Goal: Task Accomplishment & Management: Use online tool/utility

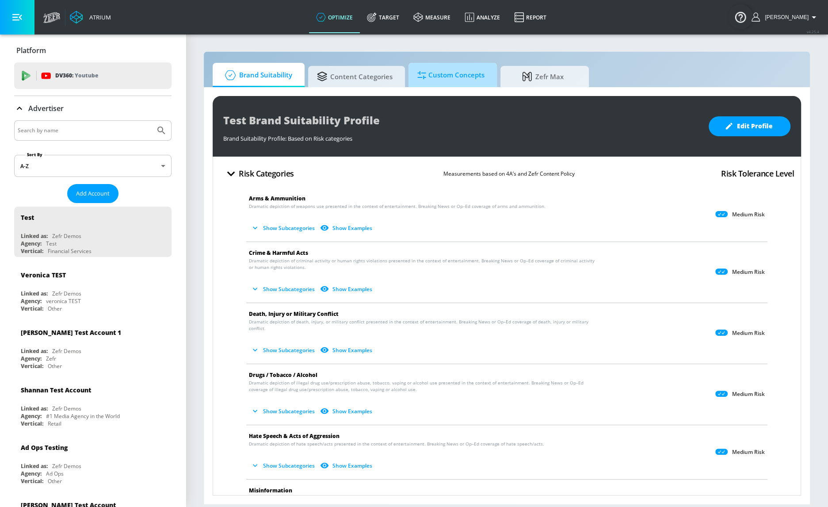
click at [475, 79] on span "Custom Concepts" at bounding box center [451, 75] width 67 height 21
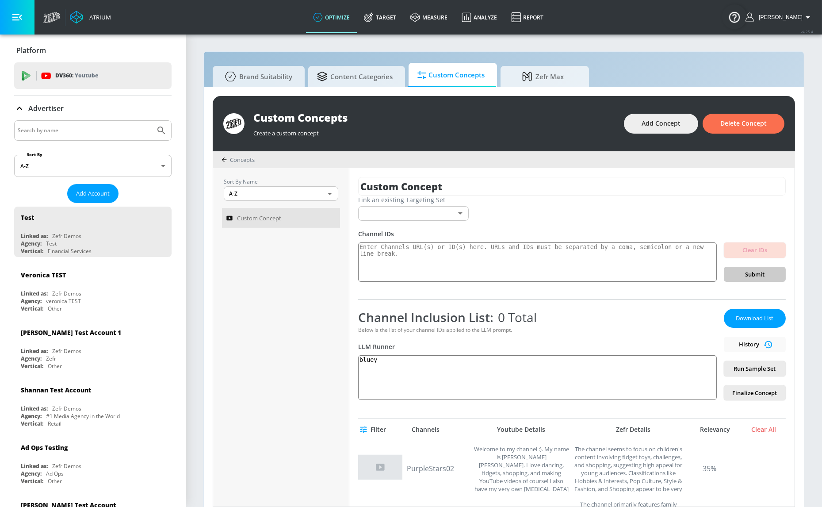
click at [93, 128] on input "Search by name" at bounding box center [85, 130] width 134 height 11
type input "[PERSON_NAME]"
click at [152, 121] on button "Submit Search" at bounding box center [161, 130] width 19 height 19
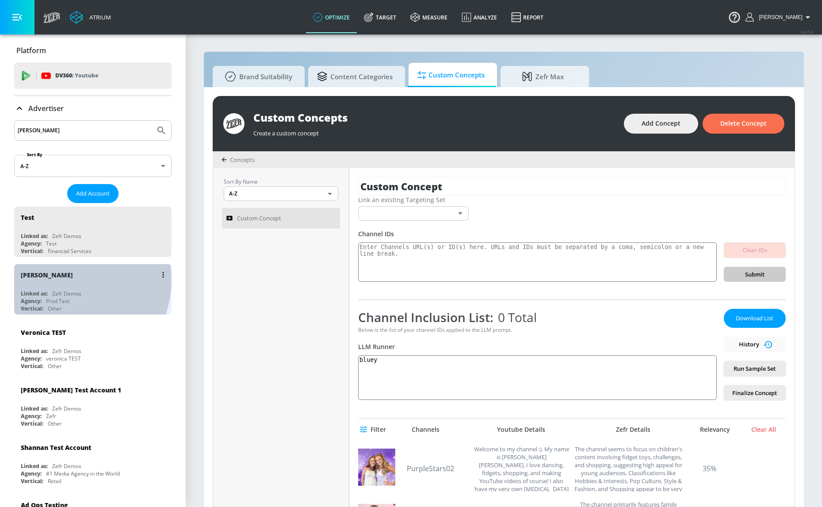
click at [65, 280] on div "[PERSON_NAME]" at bounding box center [95, 274] width 149 height 21
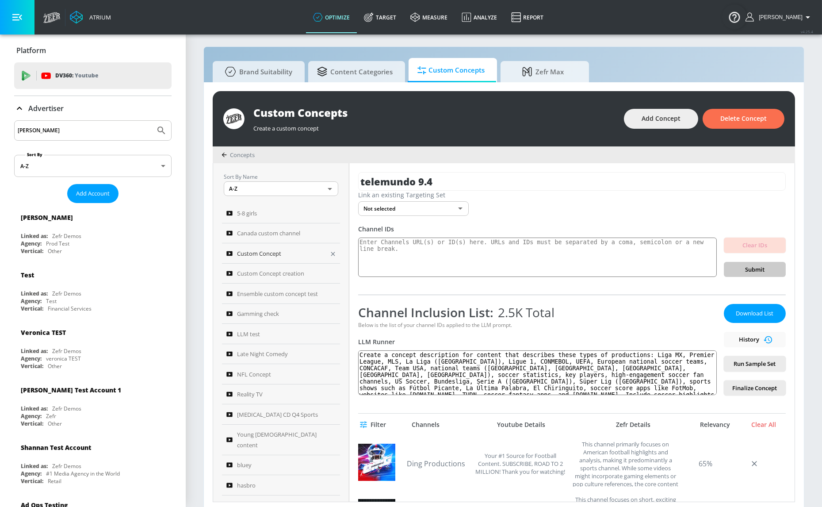
scroll to position [8, 0]
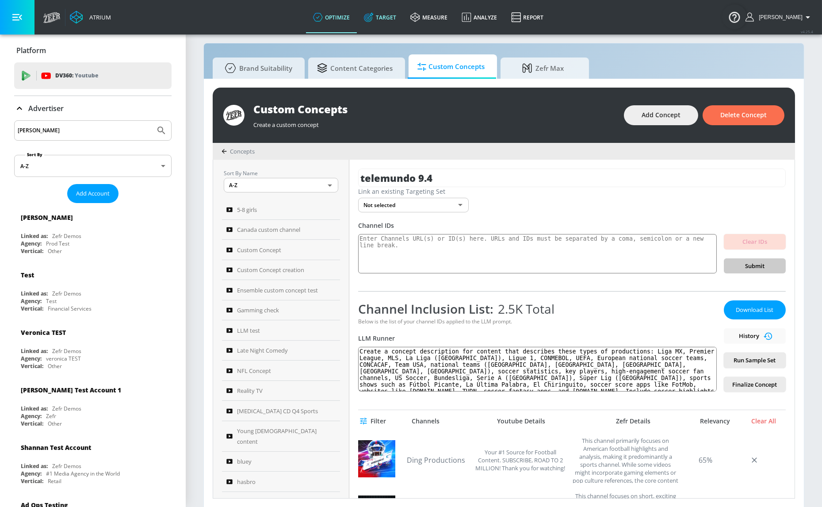
click at [374, 14] on icon at bounding box center [369, 17] width 10 height 10
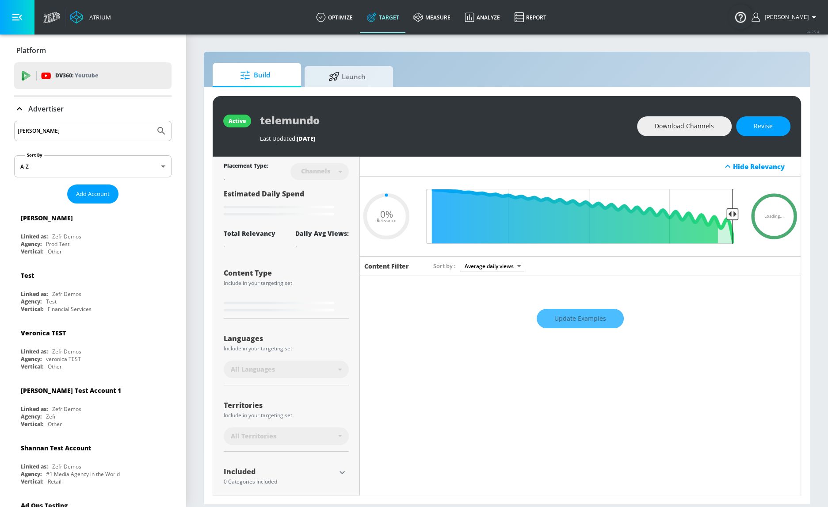
type input "0.05"
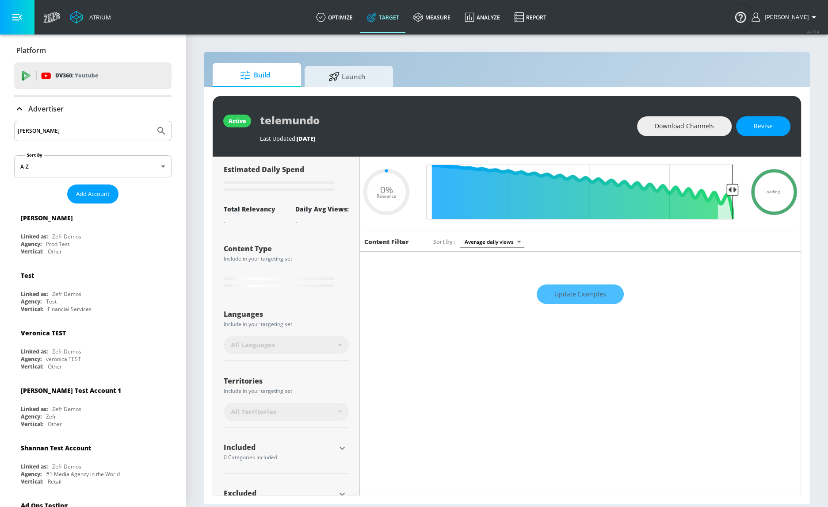
scroll to position [55, 0]
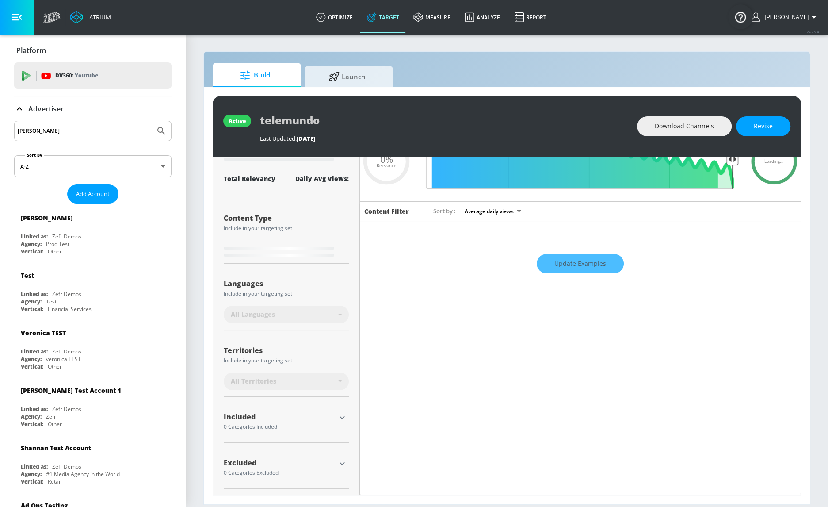
click at [338, 462] on icon "button" at bounding box center [342, 463] width 11 height 11
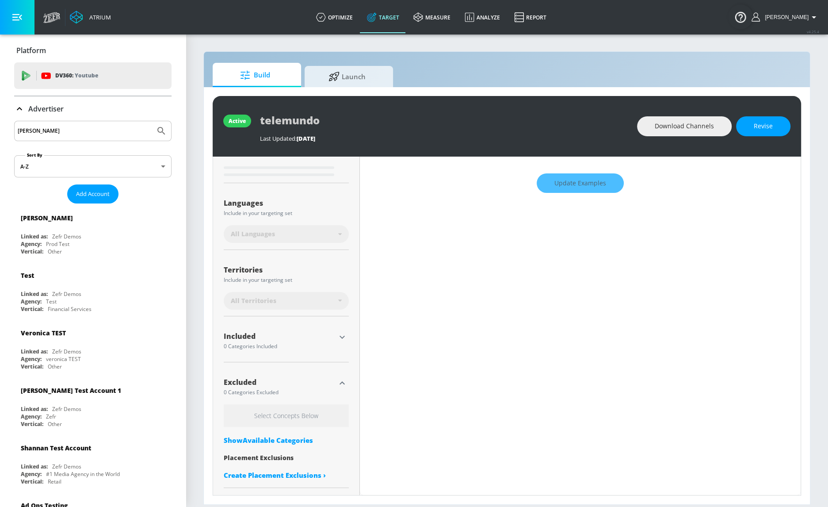
click at [291, 439] on div "Show Available Categories" at bounding box center [286, 440] width 125 height 9
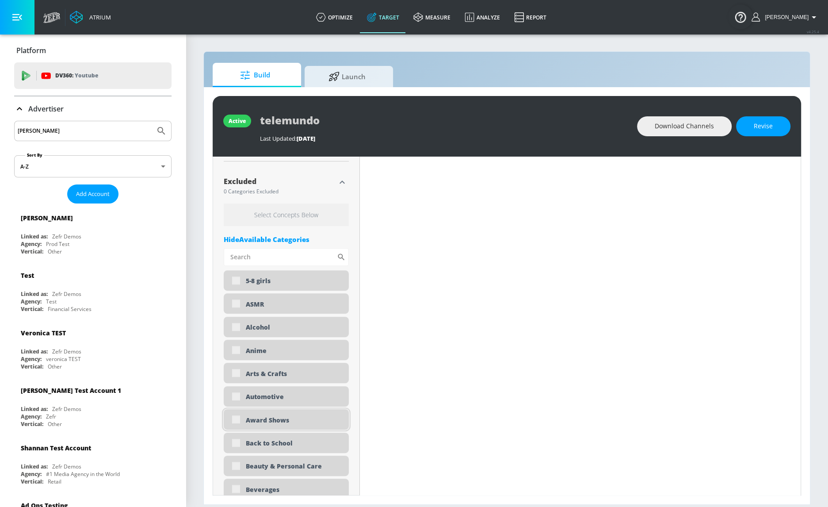
scroll to position [336, 0]
click at [267, 256] on input "Sort By" at bounding box center [280, 257] width 113 height 18
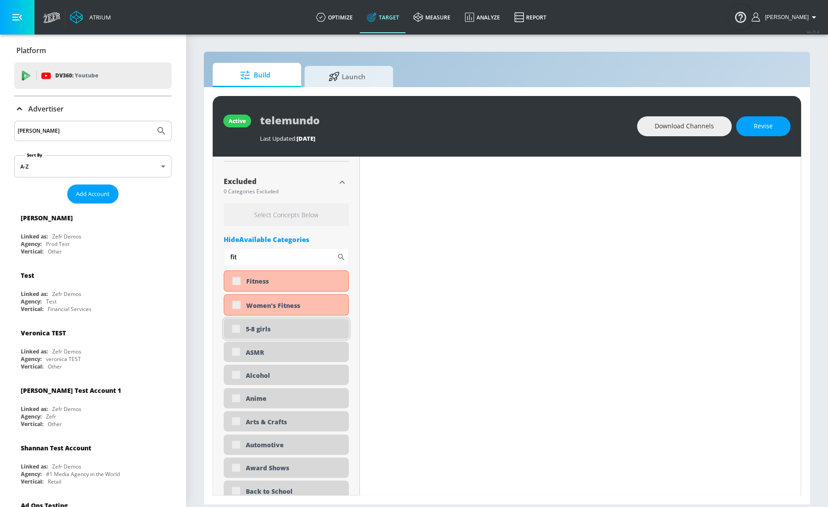
type input "fit"
click at [234, 327] on div "5-8 girls" at bounding box center [286, 328] width 125 height 20
drag, startPoint x: 227, startPoint y: 254, endPoint x: 201, endPoint y: 253, distance: 26.6
click at [201, 253] on section "Build Launch active telemundo Last Updated: [DATE] Download Channels Revise Pla…" at bounding box center [507, 270] width 643 height 473
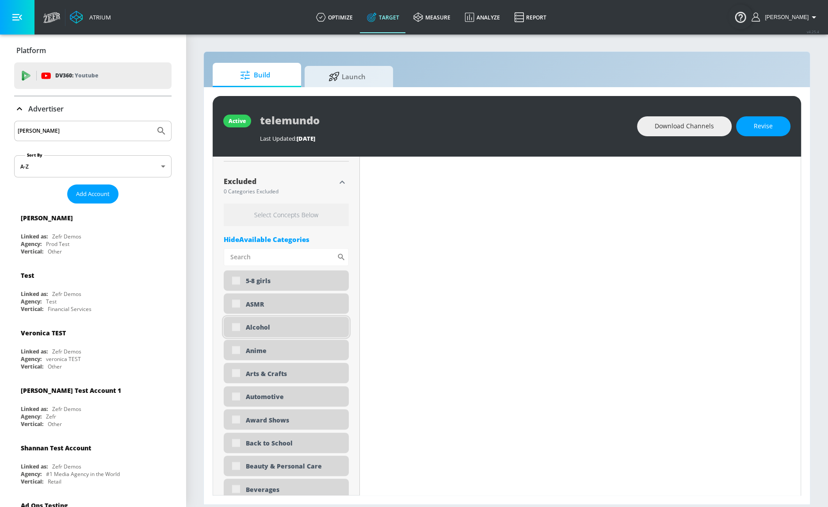
click at [238, 326] on div "Alcohol" at bounding box center [286, 327] width 125 height 20
click at [231, 278] on div "5-8 girls" at bounding box center [286, 280] width 125 height 20
click at [236, 279] on div "5-8 girls" at bounding box center [286, 280] width 125 height 20
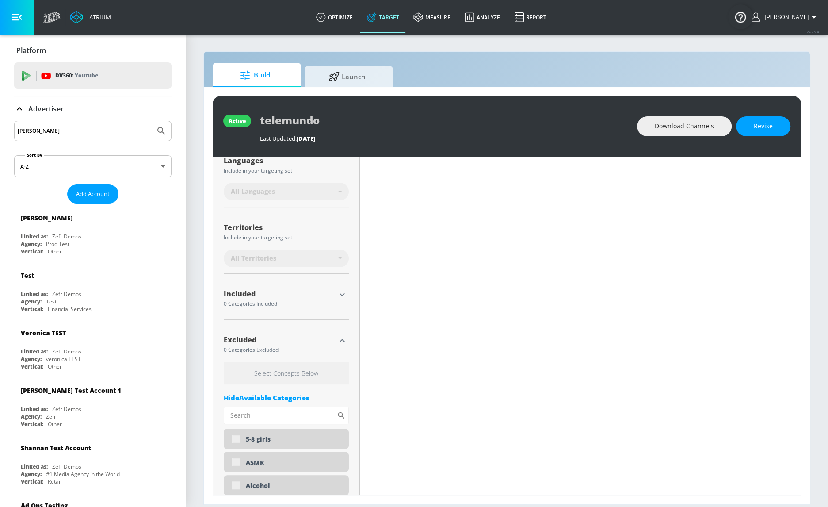
scroll to position [176, 0]
click at [338, 300] on icon "button" at bounding box center [342, 296] width 11 height 11
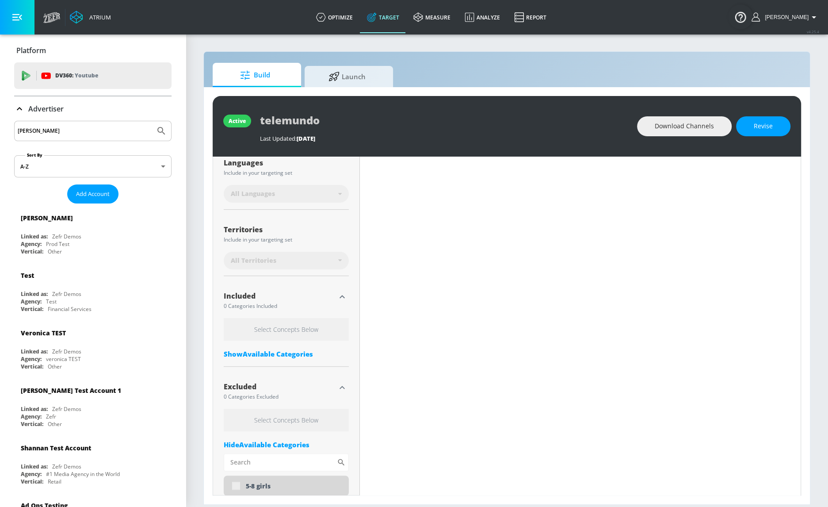
click at [292, 353] on div "Show Available Categories" at bounding box center [286, 353] width 125 height 9
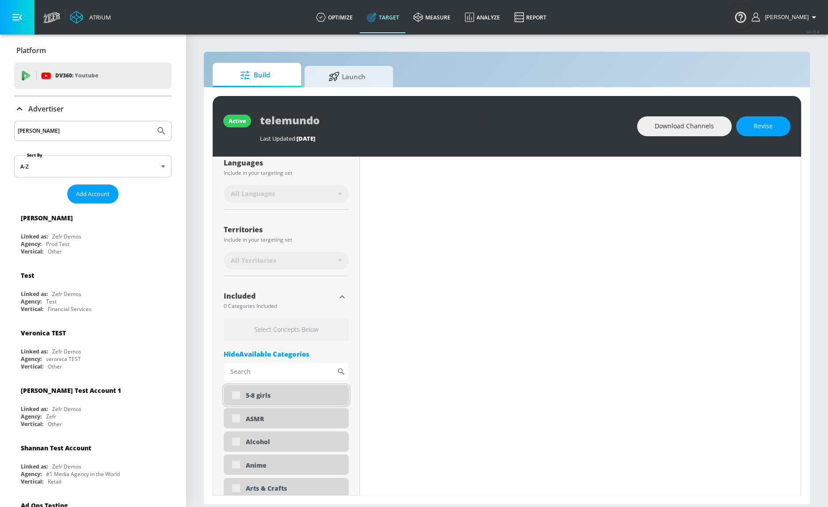
click at [264, 395] on div "5-8 girls" at bounding box center [294, 395] width 96 height 8
click at [243, 420] on div "ASMR" at bounding box center [286, 418] width 125 height 20
click at [239, 415] on div "ASMR" at bounding box center [286, 418] width 125 height 20
click at [767, 124] on span "Revise" at bounding box center [763, 126] width 19 height 11
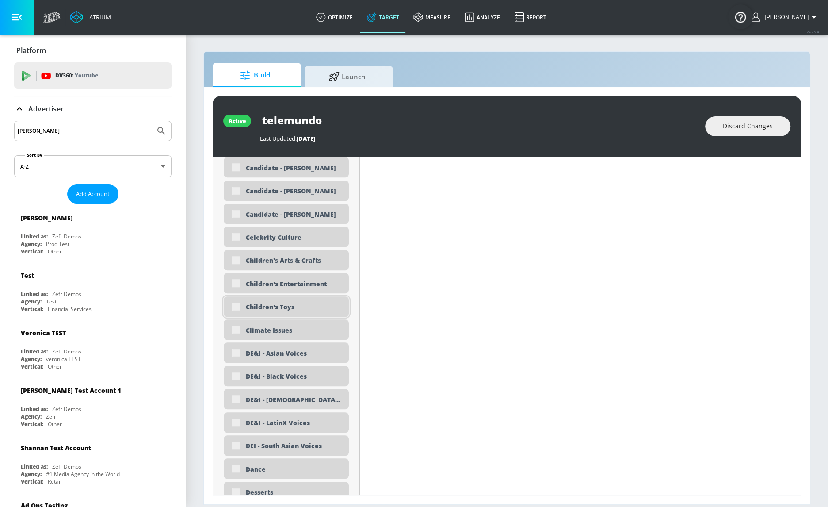
scroll to position [417, 0]
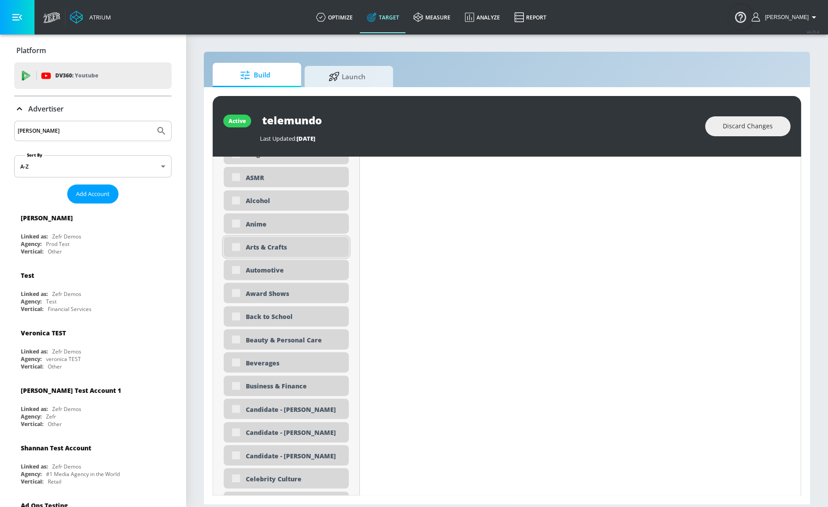
click at [237, 243] on div "Arts & Crafts" at bounding box center [286, 247] width 125 height 20
click at [236, 260] on div "Automotive" at bounding box center [286, 270] width 125 height 20
click at [238, 272] on div "Automotive" at bounding box center [286, 270] width 125 height 20
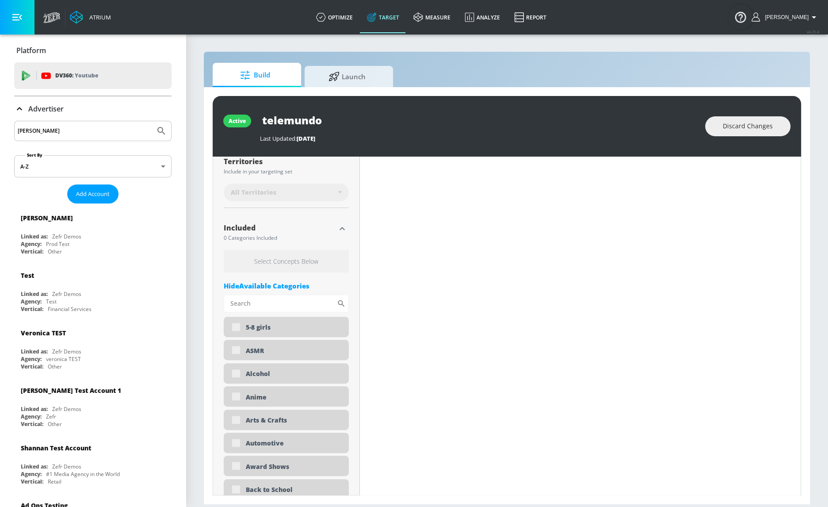
scroll to position [216, 0]
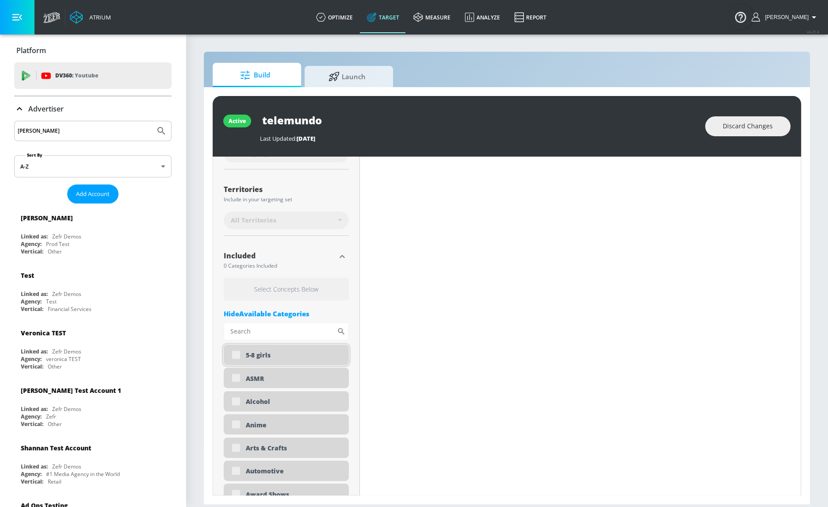
drag, startPoint x: 239, startPoint y: 355, endPoint x: 242, endPoint y: 349, distance: 6.8
click at [238, 355] on div "5-8 girls" at bounding box center [286, 355] width 125 height 20
click at [289, 309] on div "Hide Available Categories" at bounding box center [286, 313] width 125 height 9
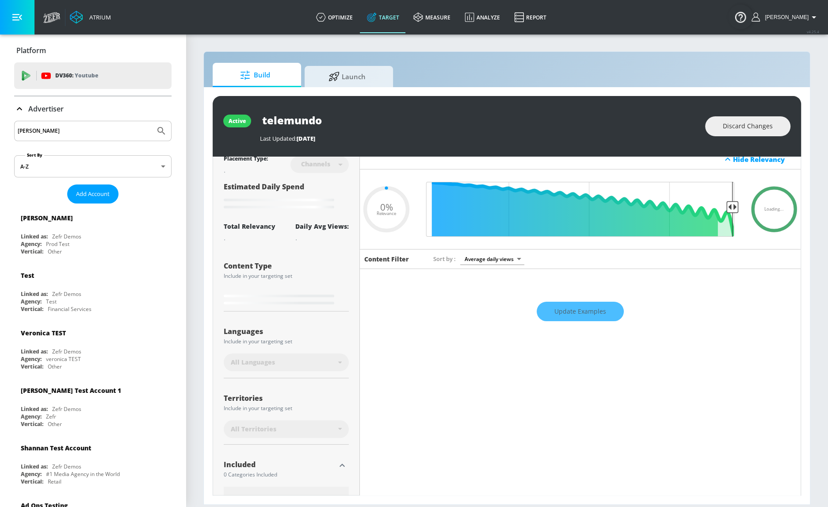
scroll to position [0, 0]
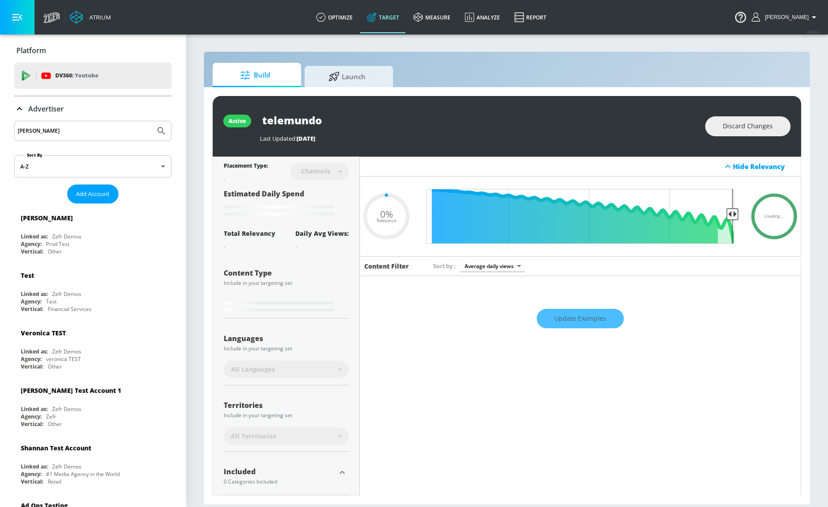
click at [579, 319] on div "Update Examples" at bounding box center [580, 318] width 441 height 31
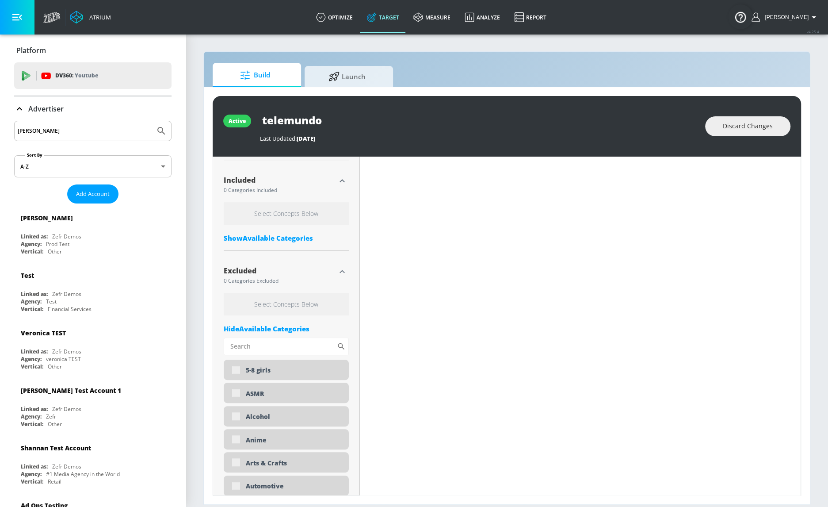
scroll to position [281, 0]
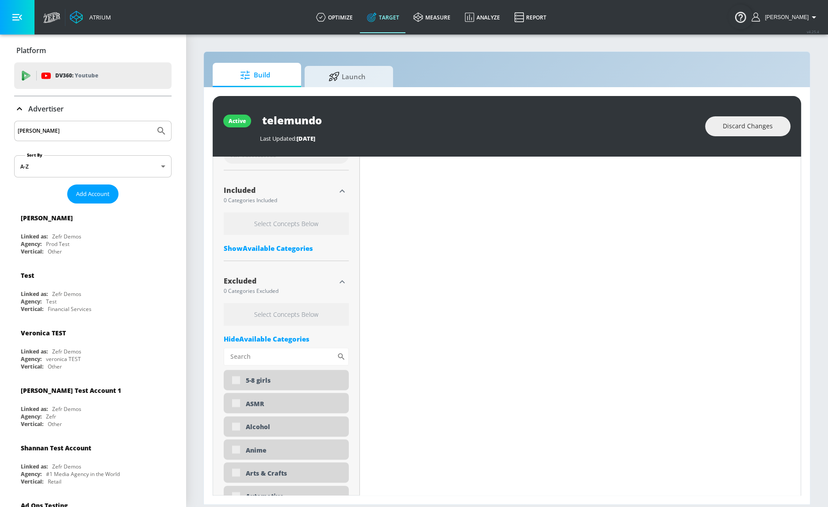
click at [266, 249] on div "Show Available Categories" at bounding box center [286, 248] width 125 height 9
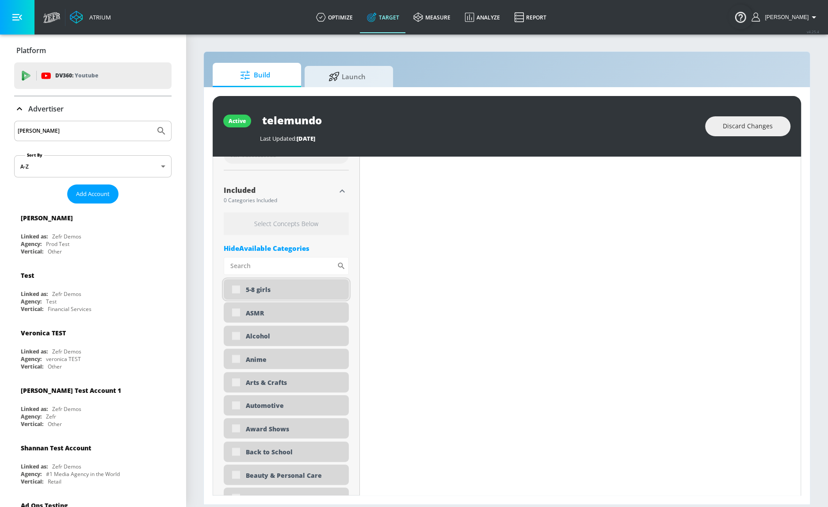
click at [239, 289] on div "5-8 girls" at bounding box center [286, 289] width 125 height 20
click at [240, 315] on div "ASMR" at bounding box center [286, 312] width 125 height 20
type input "0.05"
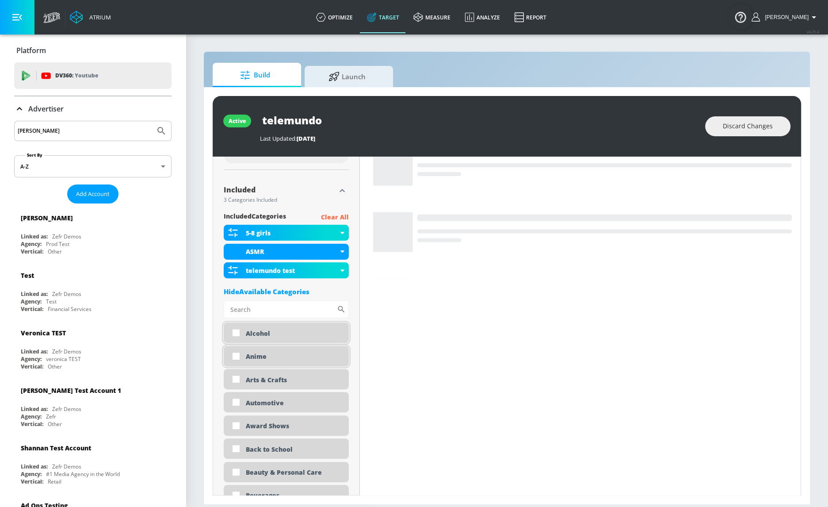
drag, startPoint x: 238, startPoint y: 336, endPoint x: 242, endPoint y: 357, distance: 21.7
click at [292, 290] on div "Hide Available Categories" at bounding box center [286, 291] width 125 height 9
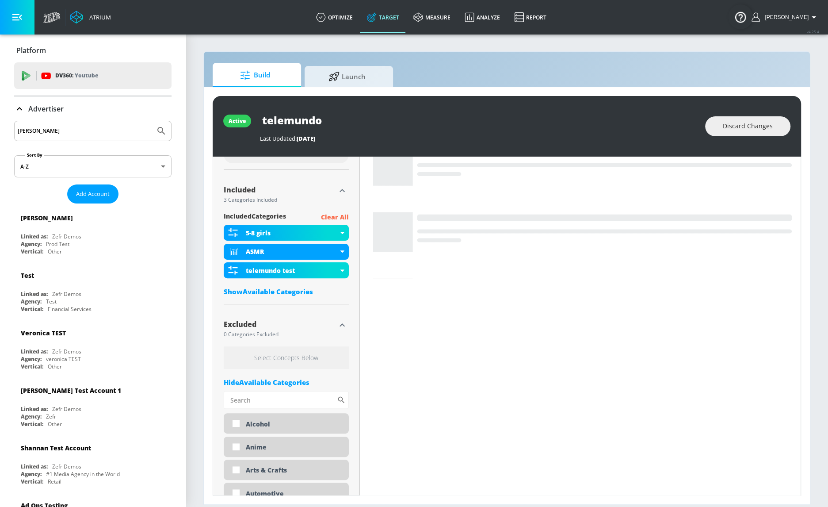
click at [286, 383] on div "Hide Available Categories" at bounding box center [286, 382] width 125 height 9
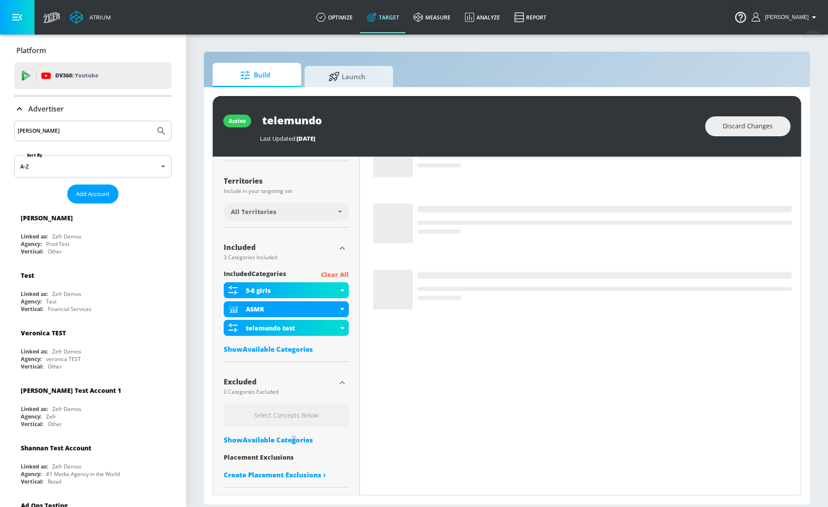
click at [291, 438] on div "Show Available Categories" at bounding box center [286, 439] width 125 height 9
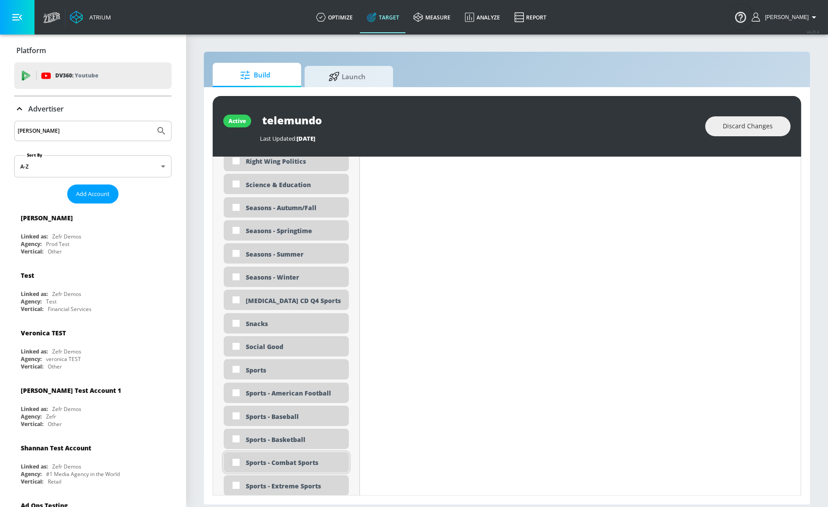
scroll to position [2402, 0]
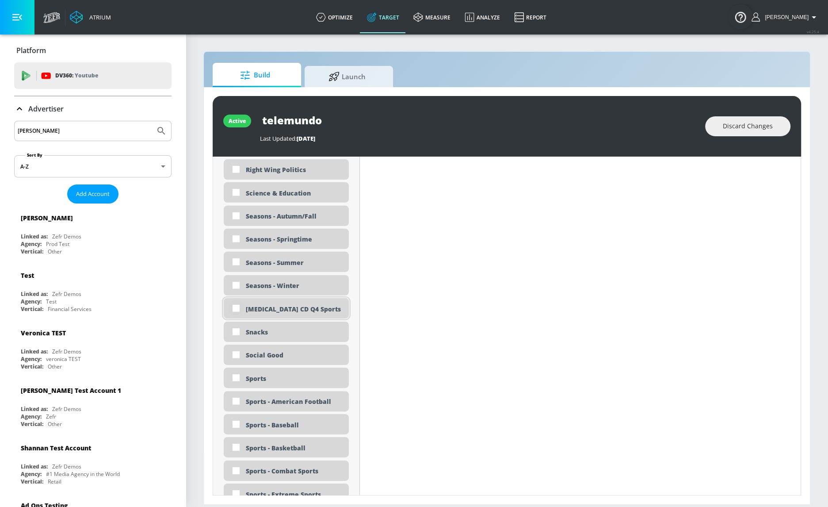
click at [236, 305] on input "checkbox" at bounding box center [236, 308] width 16 height 16
checkbox input "true"
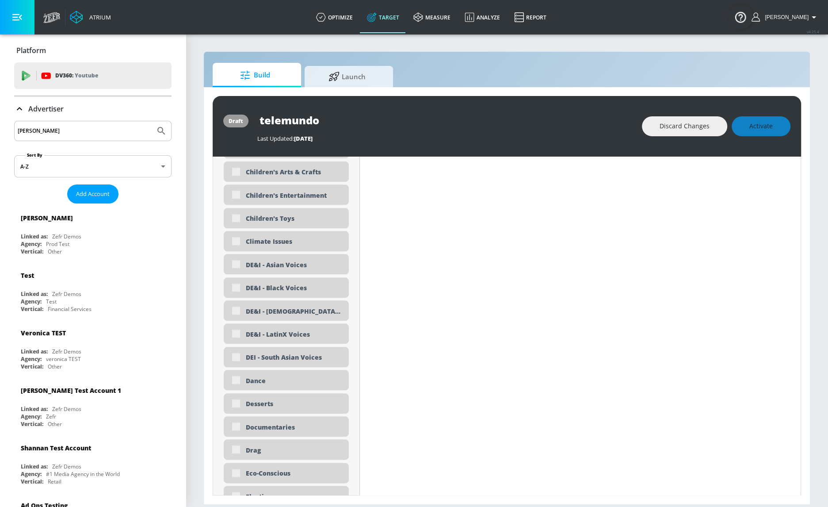
scroll to position [754, 0]
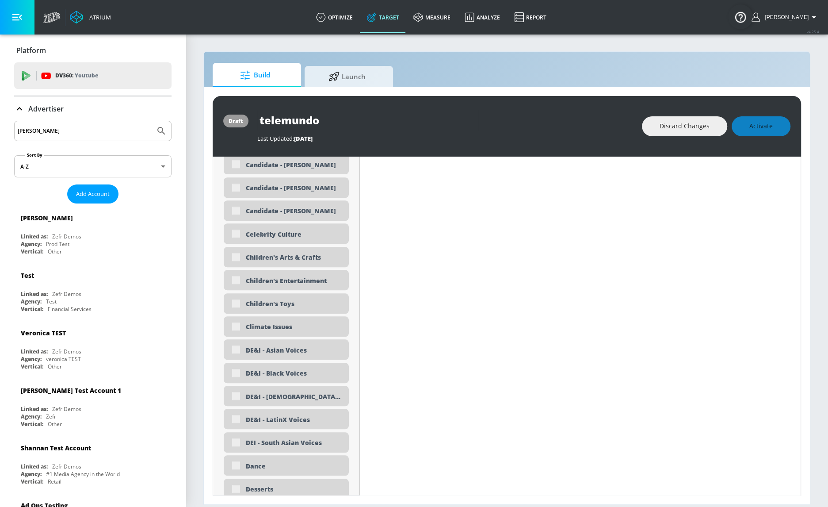
click at [761, 128] on div "Discard Changes Activate" at bounding box center [716, 126] width 149 height 20
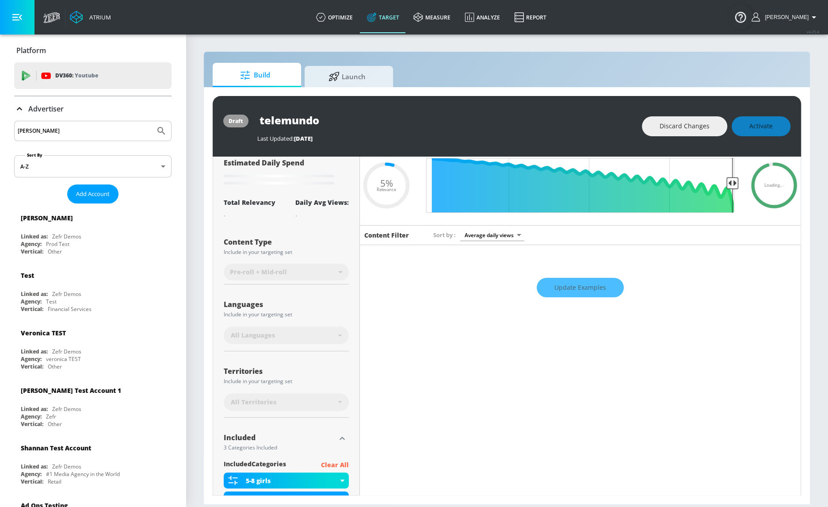
scroll to position [30, 0]
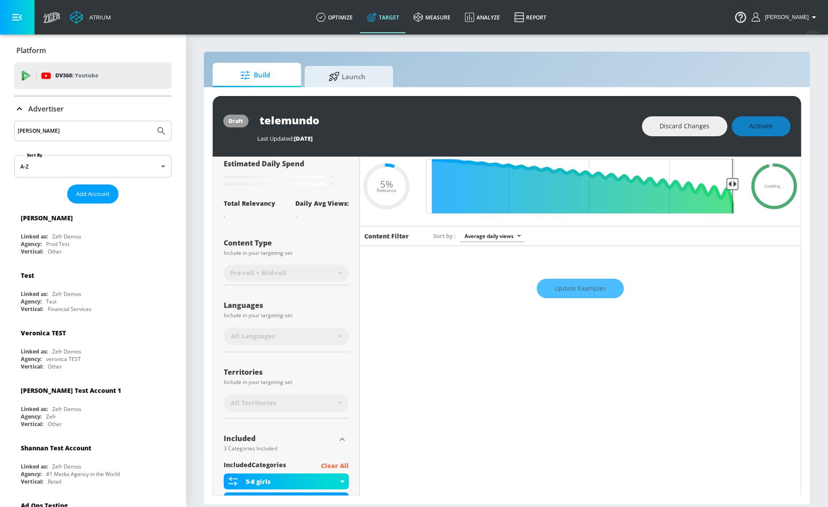
click at [763, 126] on div "Discard Changes Activate" at bounding box center [716, 126] width 149 height 20
click at [762, 126] on div "Discard Changes Activate" at bounding box center [716, 126] width 149 height 20
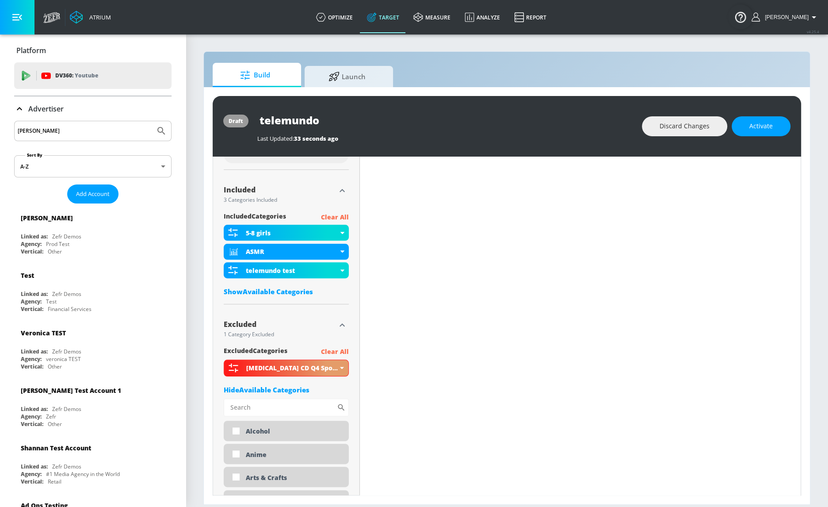
scroll to position [264, 0]
